Goal: Book appointment/travel/reservation: Book appointment/travel/reservation

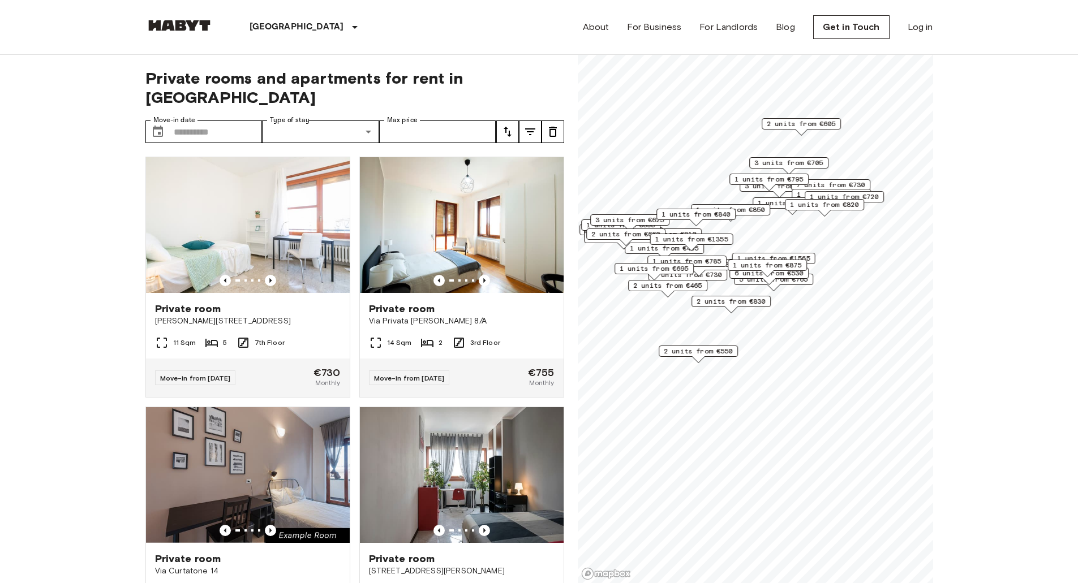
click at [868, 197] on span "1 units from €720" at bounding box center [844, 197] width 69 height 10
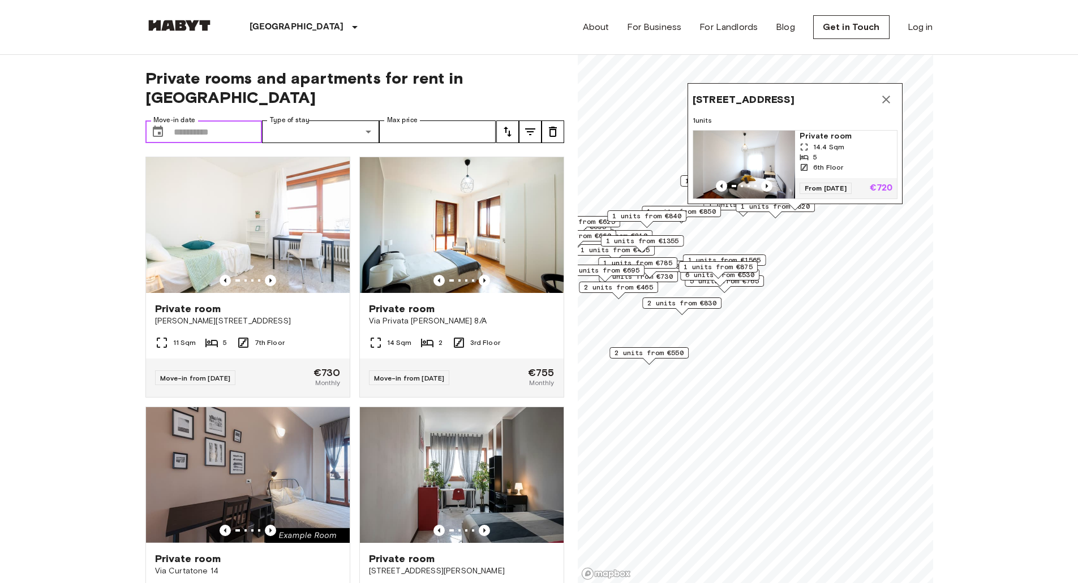
click at [237, 121] on input "Move-in date" at bounding box center [218, 132] width 89 height 23
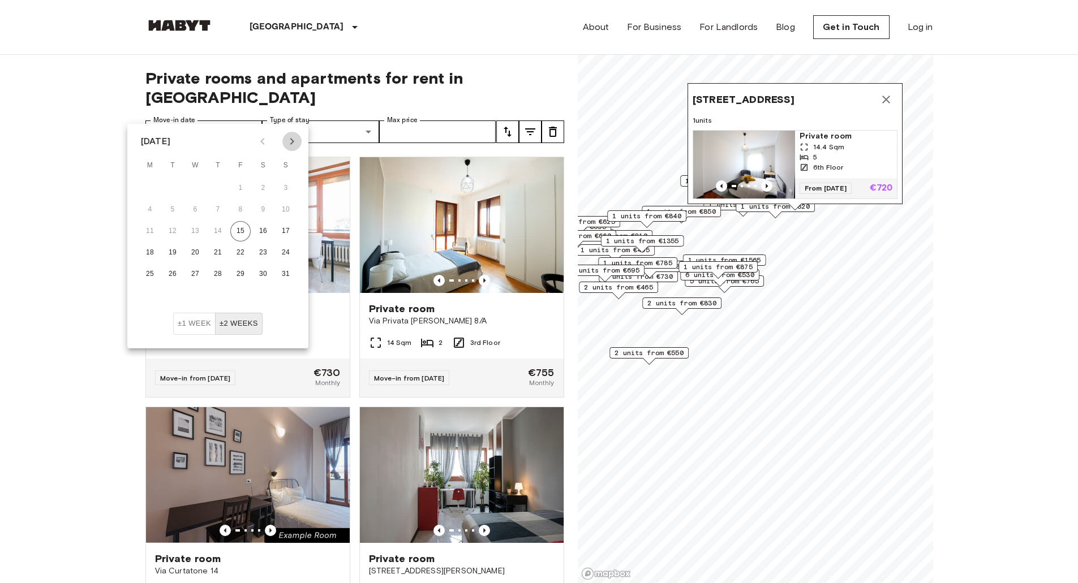
click at [292, 142] on icon "Next month" at bounding box center [292, 142] width 14 height 14
click at [152, 188] on button "1" at bounding box center [150, 188] width 20 height 20
type input "**********"
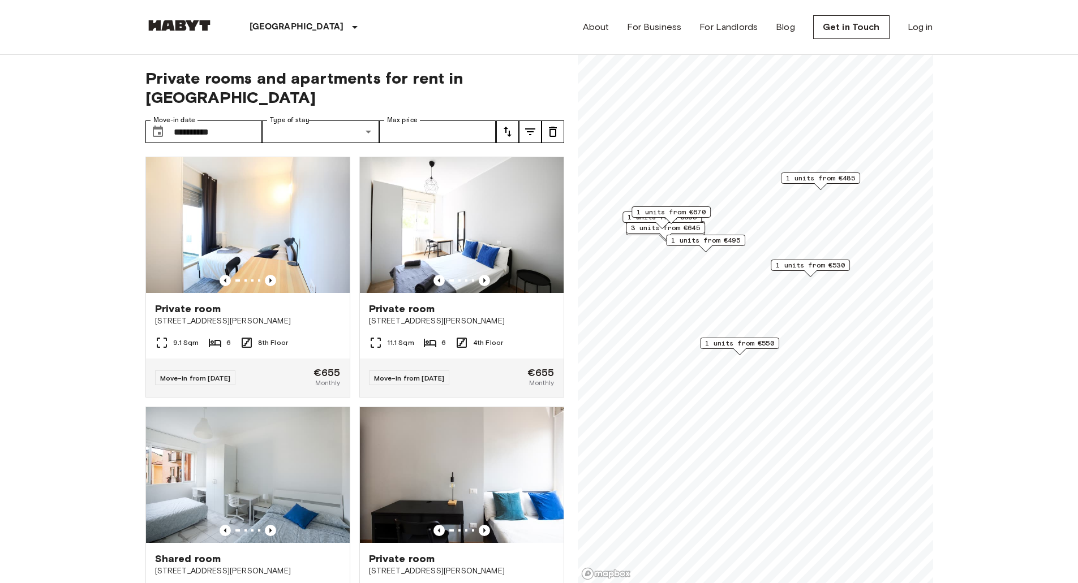
click at [840, 181] on span "1 units from €485" at bounding box center [820, 178] width 69 height 10
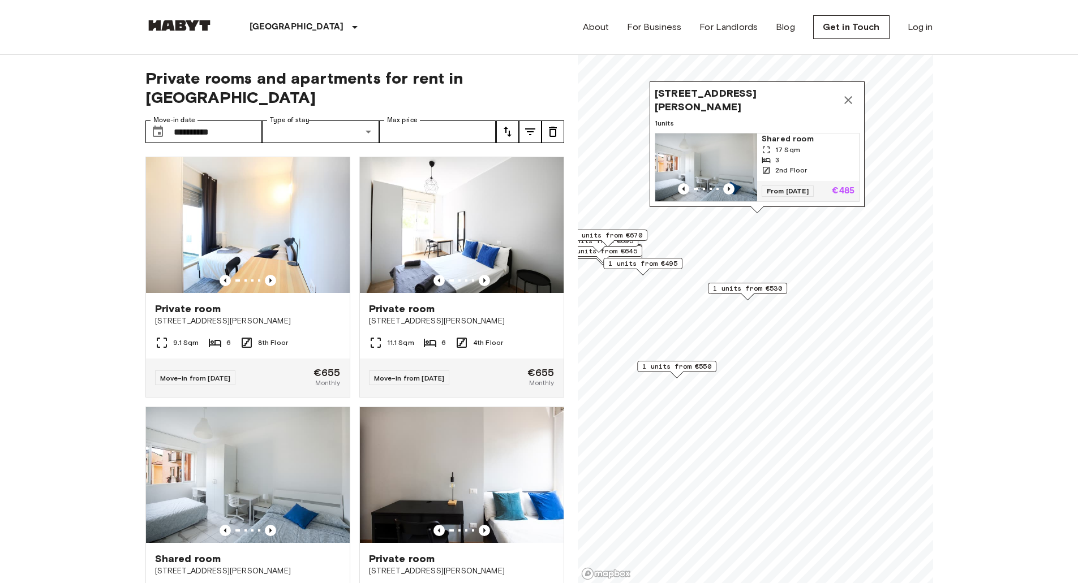
click at [851, 93] on icon "Map marker" at bounding box center [848, 100] width 14 height 14
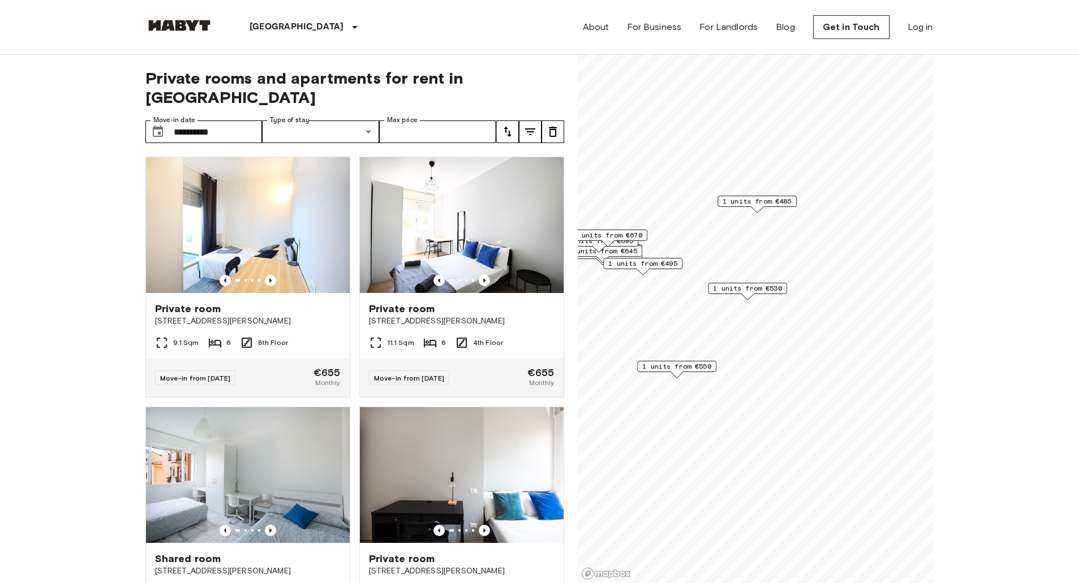
click at [768, 290] on span "1 units from €530" at bounding box center [747, 288] width 69 height 10
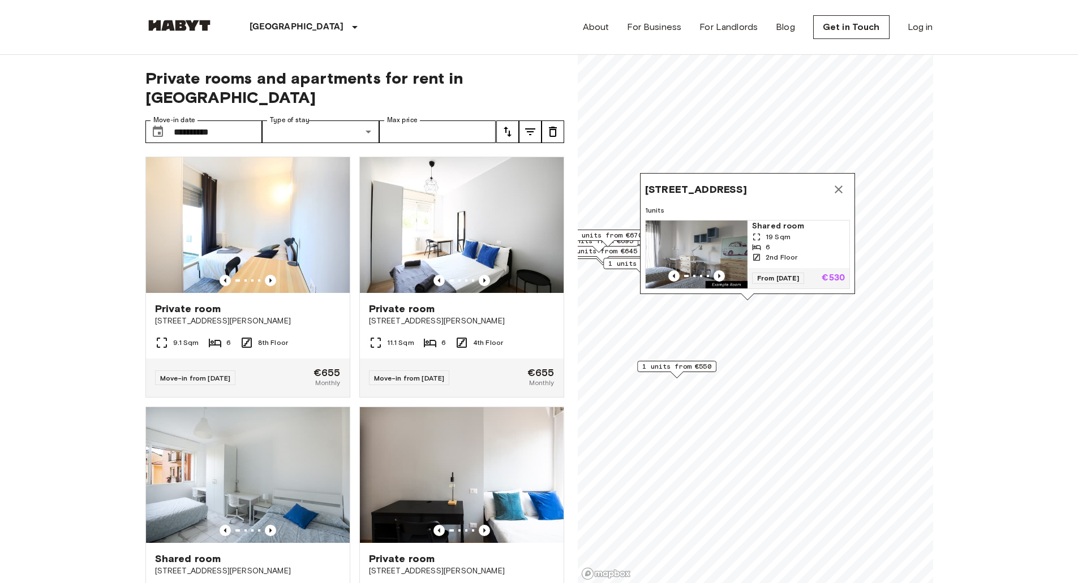
click at [841, 178] on button "Map marker" at bounding box center [838, 189] width 23 height 23
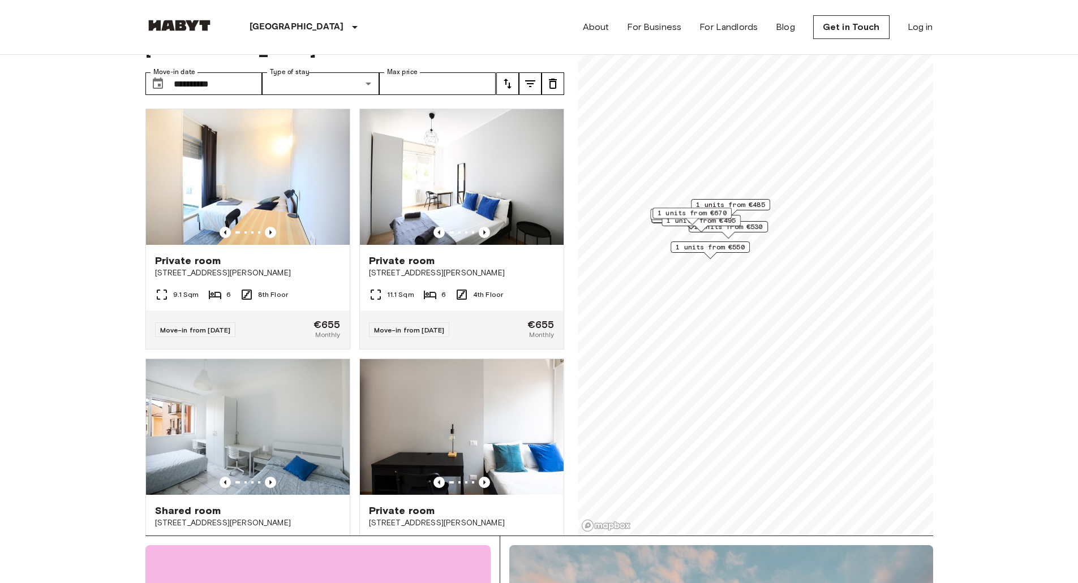
scroll to position [57, 0]
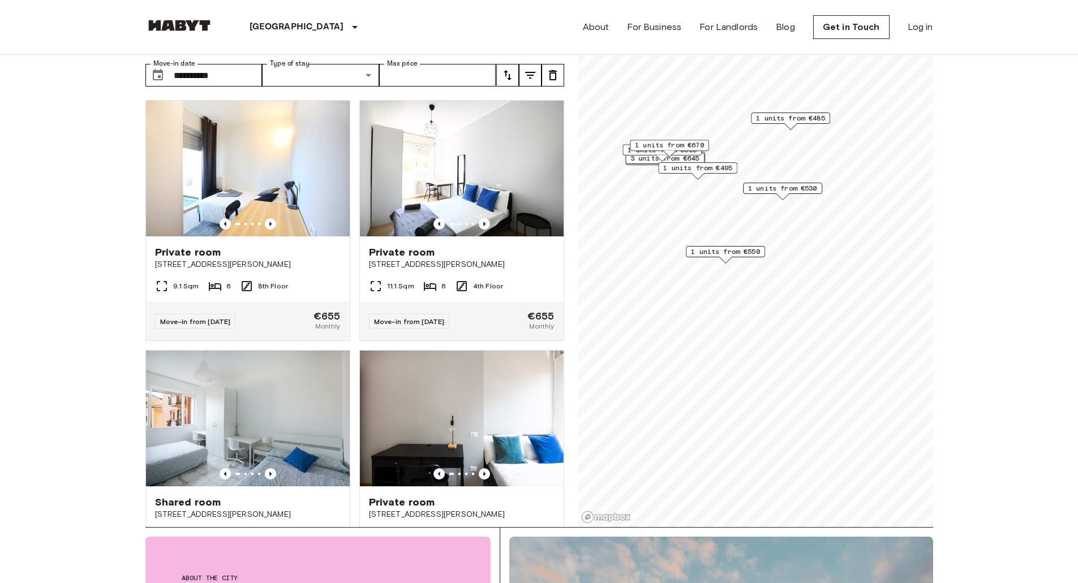
click at [696, 168] on span "1 units from €495" at bounding box center [697, 168] width 69 height 10
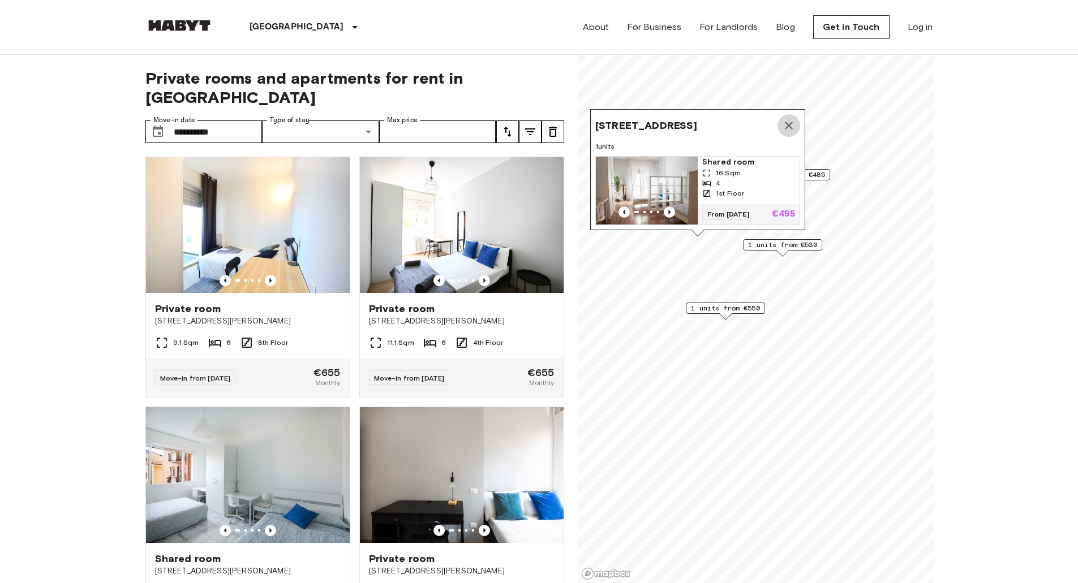
click at [793, 119] on icon "Map marker" at bounding box center [789, 126] width 14 height 14
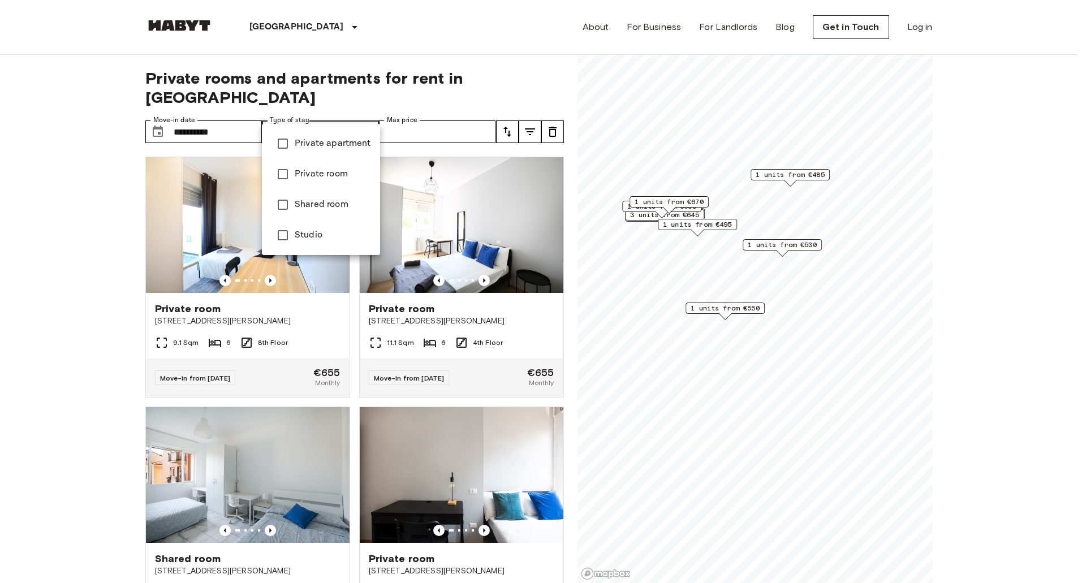
click at [299, 178] on span "Private room" at bounding box center [333, 174] width 76 height 14
type input "**********"
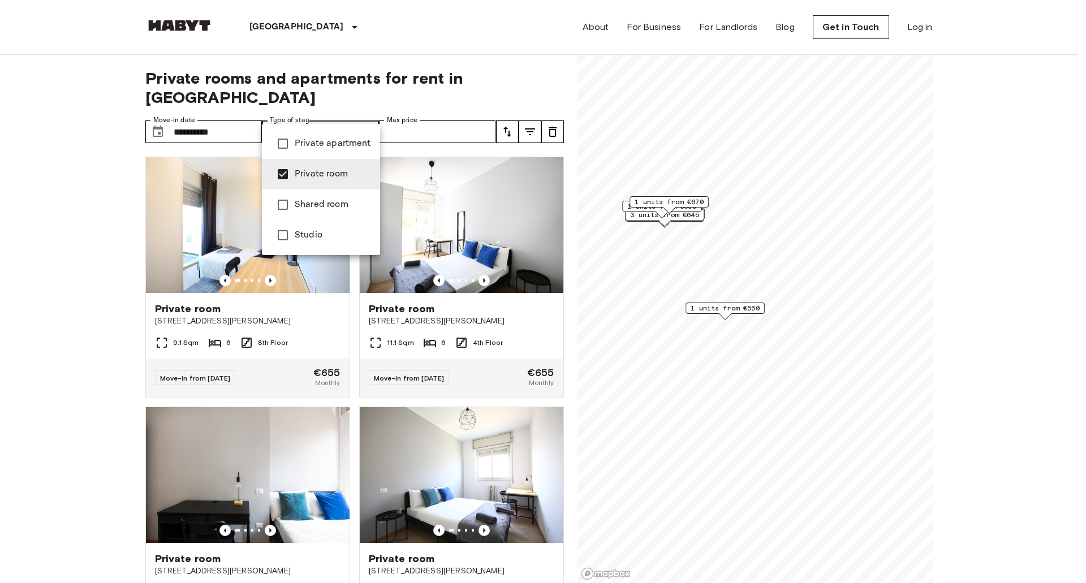
click at [664, 251] on div at bounding box center [543, 291] width 1086 height 583
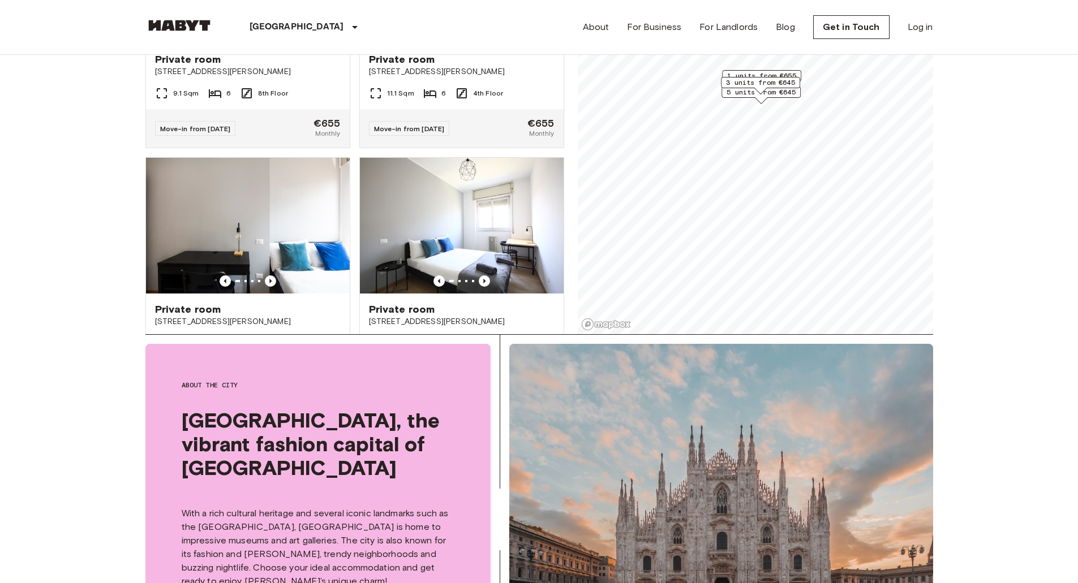
drag, startPoint x: 1028, startPoint y: 304, endPoint x: 1034, endPoint y: 321, distance: 17.4
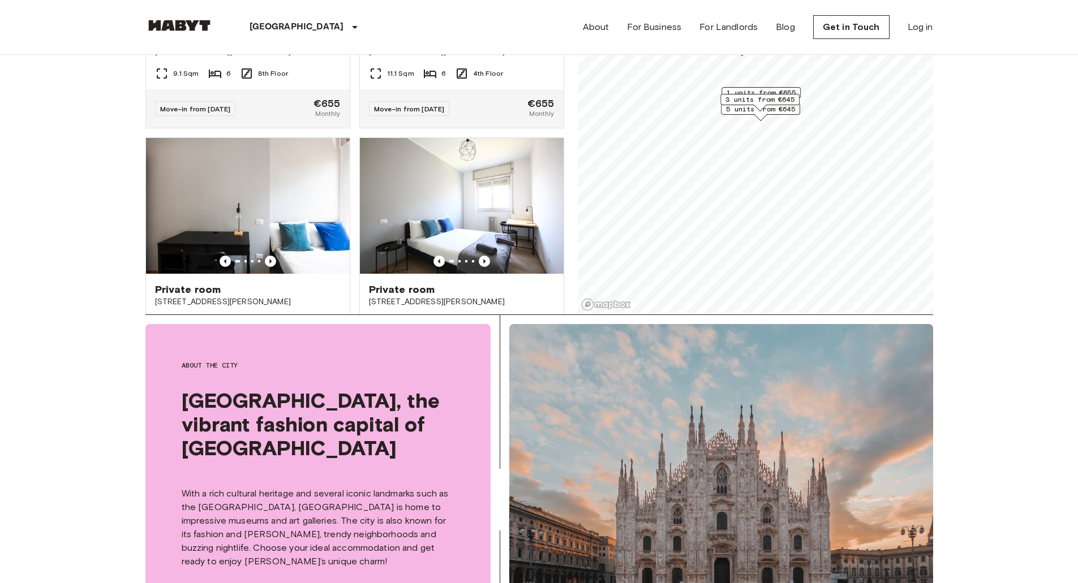
scroll to position [29, 0]
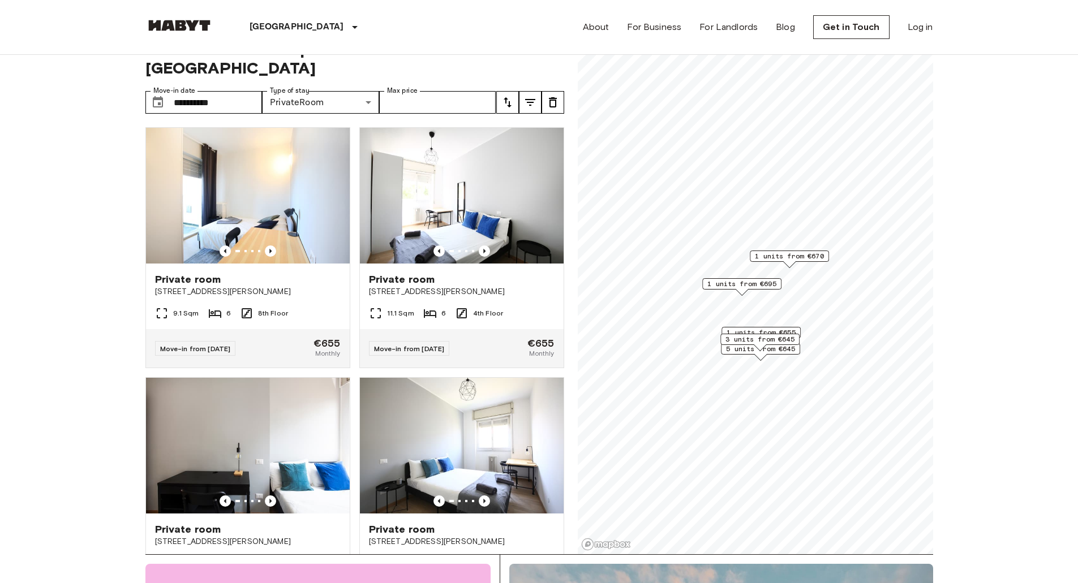
drag, startPoint x: 994, startPoint y: 259, endPoint x: 971, endPoint y: 149, distance: 112.1
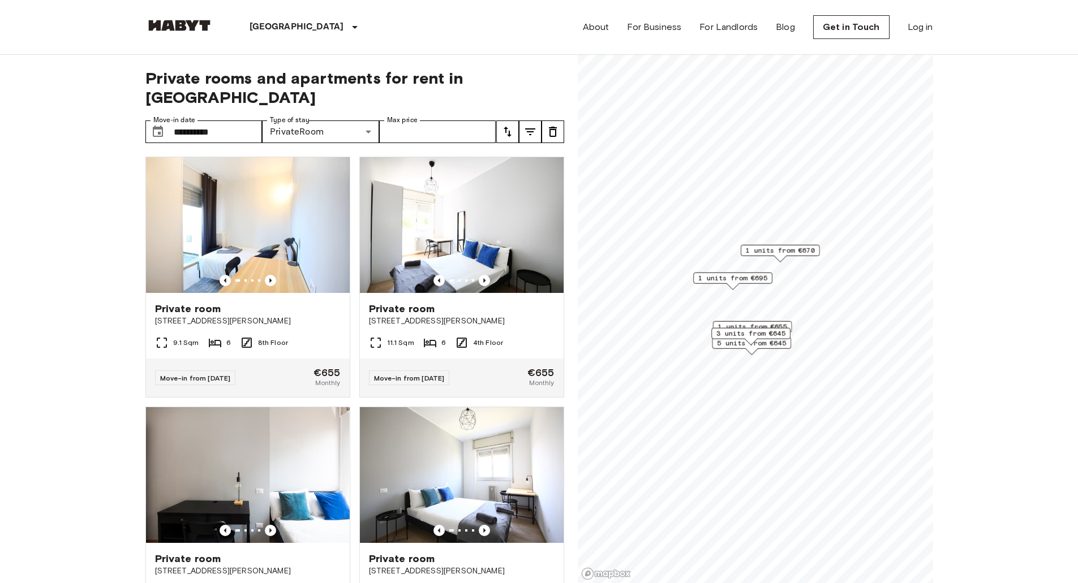
drag, startPoint x: 769, startPoint y: 360, endPoint x: 759, endPoint y: 324, distance: 37.5
click at [759, 324] on span "1 units from €655" at bounding box center [751, 327] width 69 height 10
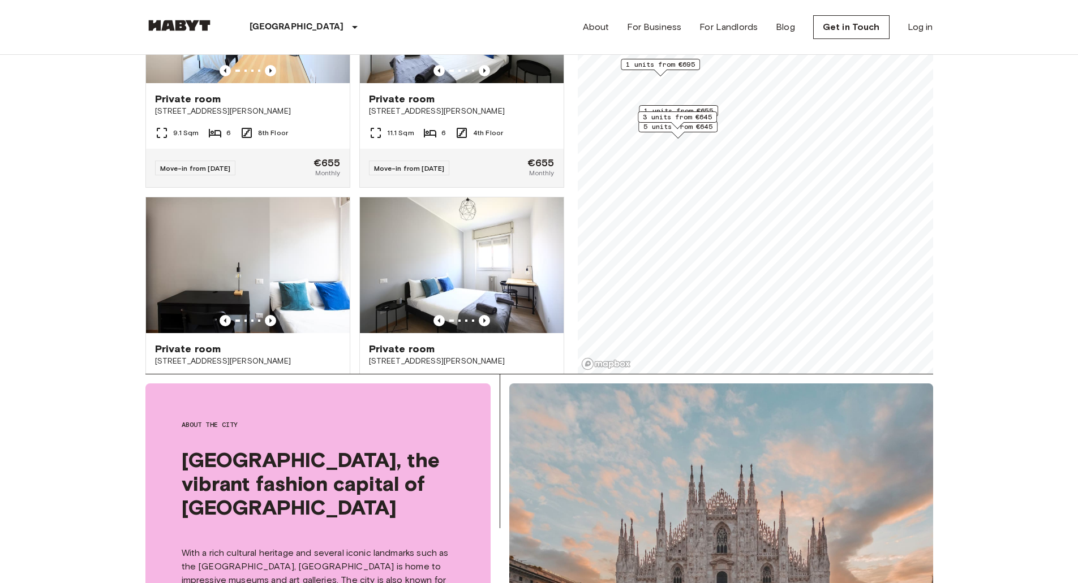
scroll to position [226, 0]
